Goal: Information Seeking & Learning: Check status

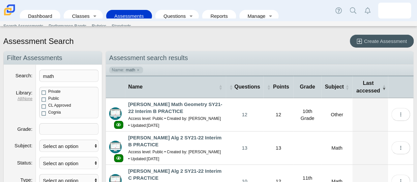
click at [186, 40] on div "Assessment Search Create Assessment" at bounding box center [208, 42] width 410 height 14
click at [135, 10] on link "Assessments" at bounding box center [128, 16] width 39 height 12
click at [241, 17] on li "Manage Search Search Students Quick Data Manage Saved Filters Manage User Groups" at bounding box center [260, 16] width 42 height 15
click at [257, 10] on link "Manage" at bounding box center [253, 16] width 23 height 12
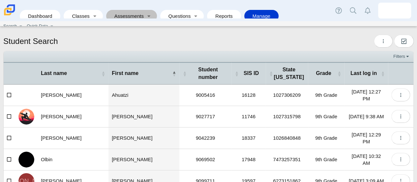
click at [134, 10] on link "Assessments" at bounding box center [126, 16] width 35 height 12
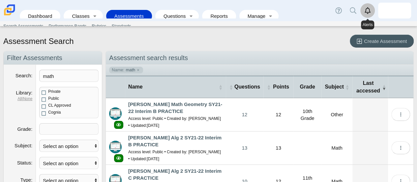
click at [365, 10] on use "Alerts" at bounding box center [367, 10] width 6 height 7
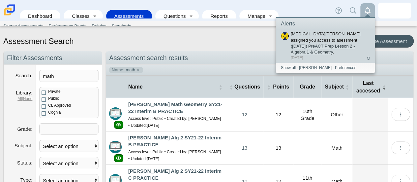
click at [339, 43] on link "([DATE]) PreACT Prep Lesson 2 - Algebra 1 & Geometry" at bounding box center [323, 48] width 64 height 11
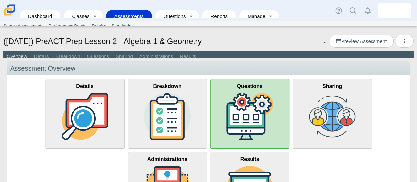
scroll to position [33, 0]
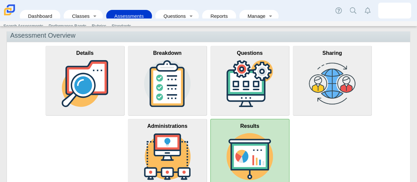
click at [210, 135] on link "Results" at bounding box center [249, 154] width 79 height 70
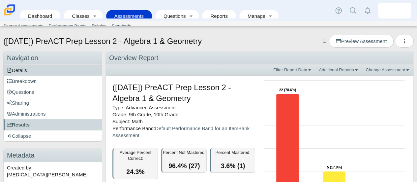
click at [26, 70] on span "Details" at bounding box center [17, 70] width 20 height 6
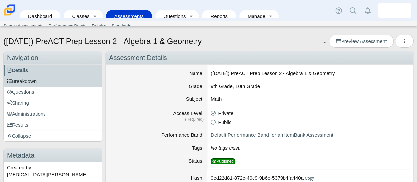
click at [26, 81] on span "Breakdown" at bounding box center [22, 81] width 30 height 6
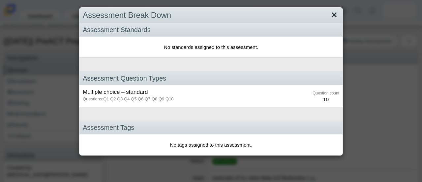
click at [331, 14] on link "Close" at bounding box center [334, 15] width 10 height 11
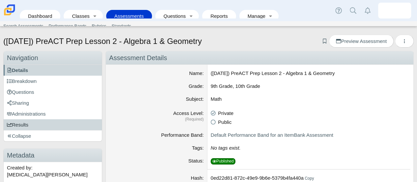
click at [29, 122] on link "Results" at bounding box center [53, 124] width 98 height 11
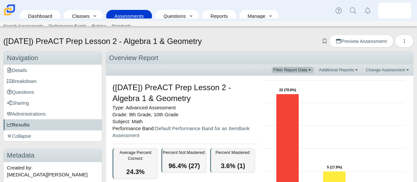
click at [287, 70] on link "Filter Report Data" at bounding box center [292, 70] width 42 height 7
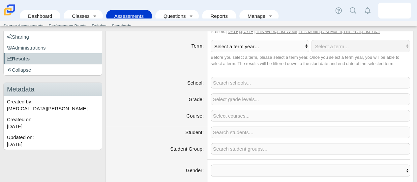
scroll to position [99, 0]
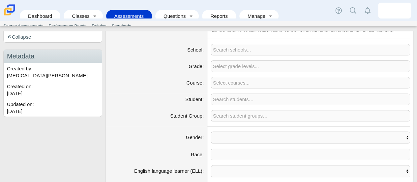
click at [238, 98] on span at bounding box center [310, 99] width 199 height 11
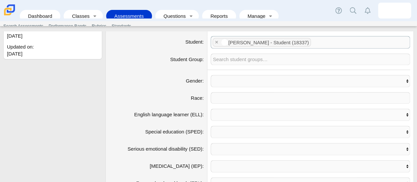
scroll to position [231, 0]
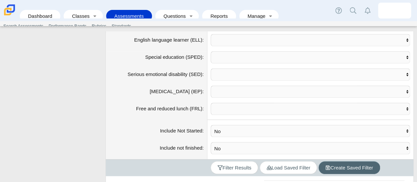
click at [327, 164] on span "Create Saved Filter" at bounding box center [348, 167] width 47 height 6
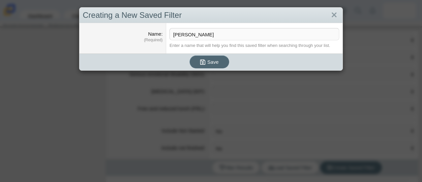
type input "Ali"
click at [189, 55] on button "Save" at bounding box center [209, 61] width 40 height 13
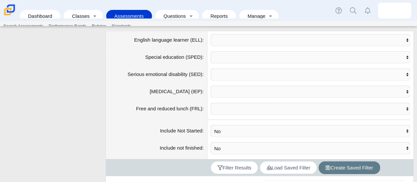
scroll to position [273, 0]
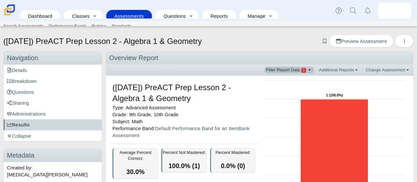
click at [302, 69] on span "Filter Report Data" at bounding box center [286, 69] width 40 height 5
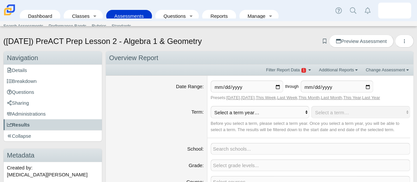
click at [170, 95] on dt "Date Range" at bounding box center [156, 90] width 101 height 30
click at [16, 124] on span "Results" at bounding box center [18, 125] width 23 height 6
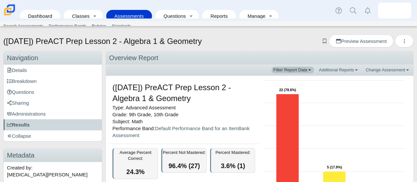
click at [287, 70] on link "Filter Report Data" at bounding box center [292, 70] width 42 height 7
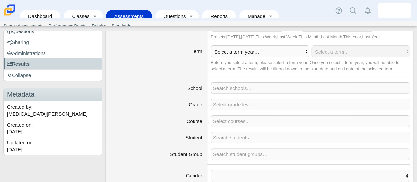
scroll to position [99, 0]
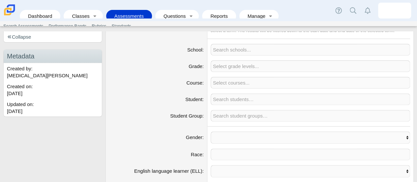
click at [251, 97] on span at bounding box center [310, 99] width 199 height 11
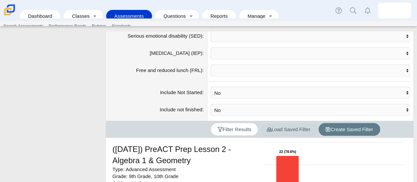
scroll to position [296, 0]
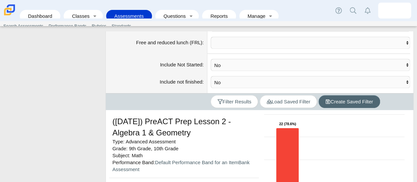
click at [336, 98] on span "Create Saved Filter" at bounding box center [348, 101] width 47 height 6
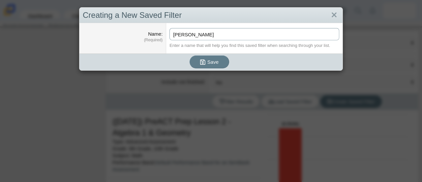
type input "Jocelyn"
click at [189, 55] on button "Save" at bounding box center [209, 61] width 40 height 13
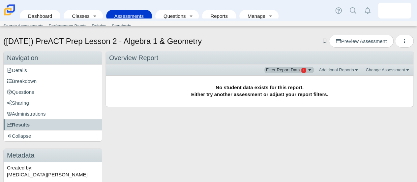
click at [299, 71] on span "Filter Report Data" at bounding box center [286, 69] width 40 height 5
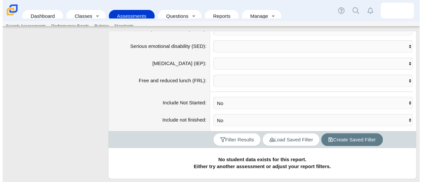
scroll to position [264, 0]
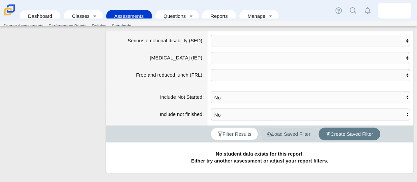
click at [284, 131] on span "Load Saved Filter" at bounding box center [289, 134] width 44 height 6
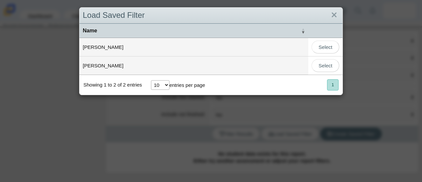
click at [117, 65] on td "Jocelyn" at bounding box center [193, 65] width 229 height 18
click at [320, 65] on link "Select" at bounding box center [325, 65] width 28 height 13
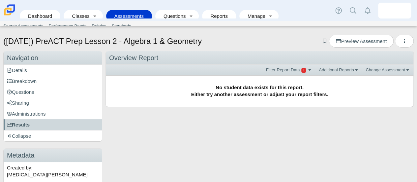
click at [266, 114] on div "Overview Report Filter Report Data Additional Reports Additional Assessment Rep…" at bounding box center [259, 86] width 308 height 70
click at [238, 126] on div "Overview Report Filter Report Data Additional Reports Additional Assessment Rep…" at bounding box center [257, 133] width 311 height 165
click at [248, 126] on div "Overview Report Filter Report Data Additional Reports Additional Assessment Rep…" at bounding box center [257, 133] width 311 height 165
click at [236, 51] on div "Overview Report Filter Report Data Additional Reports Additional Assessment Rep…" at bounding box center [259, 79] width 308 height 56
